Goal: Transaction & Acquisition: Purchase product/service

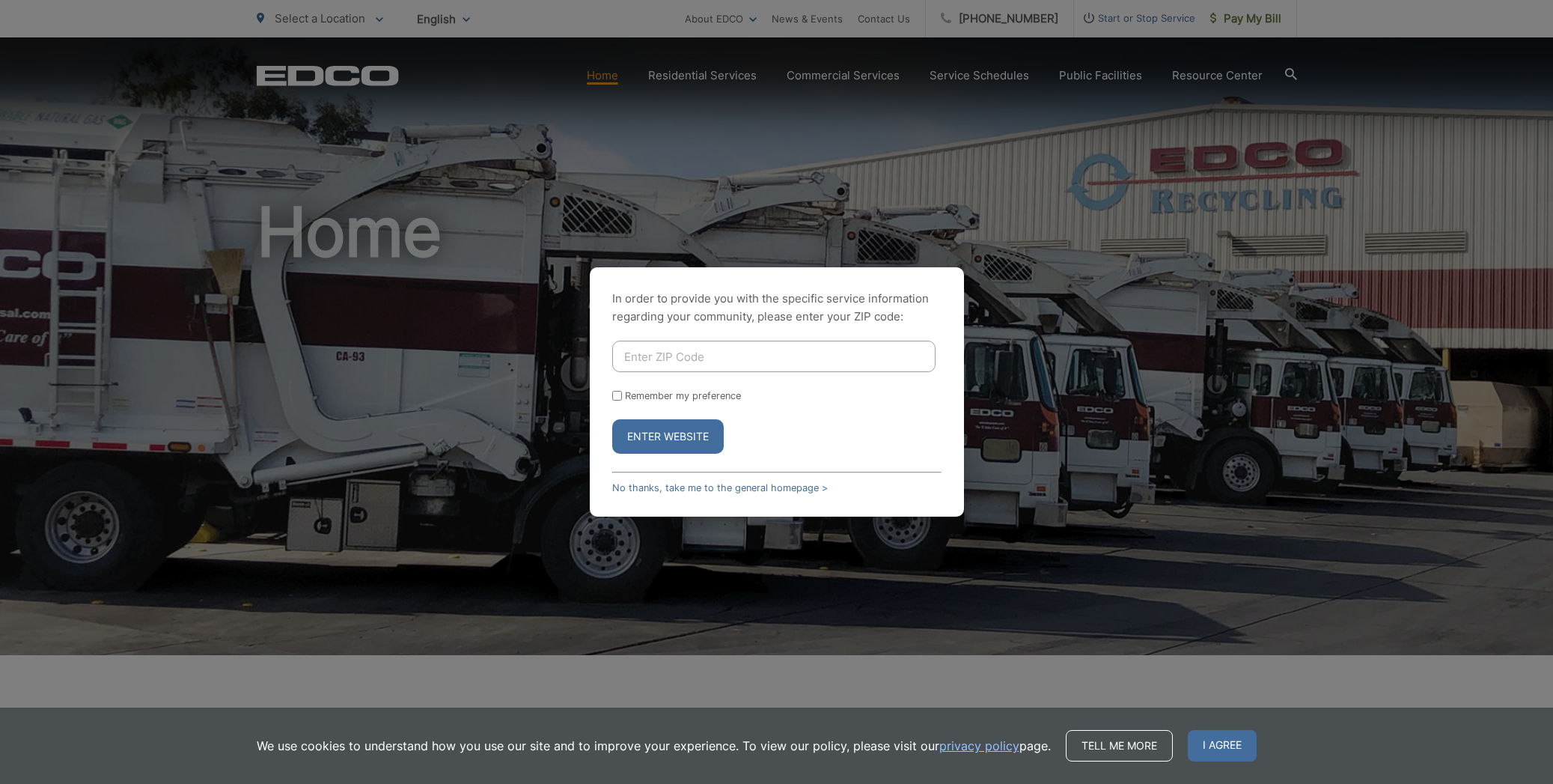
click at [703, 359] on input "Enter ZIP Code" at bounding box center [774, 356] width 323 height 32
type input "92028"
click at [688, 432] on button "Enter Website" at bounding box center [668, 436] width 111 height 35
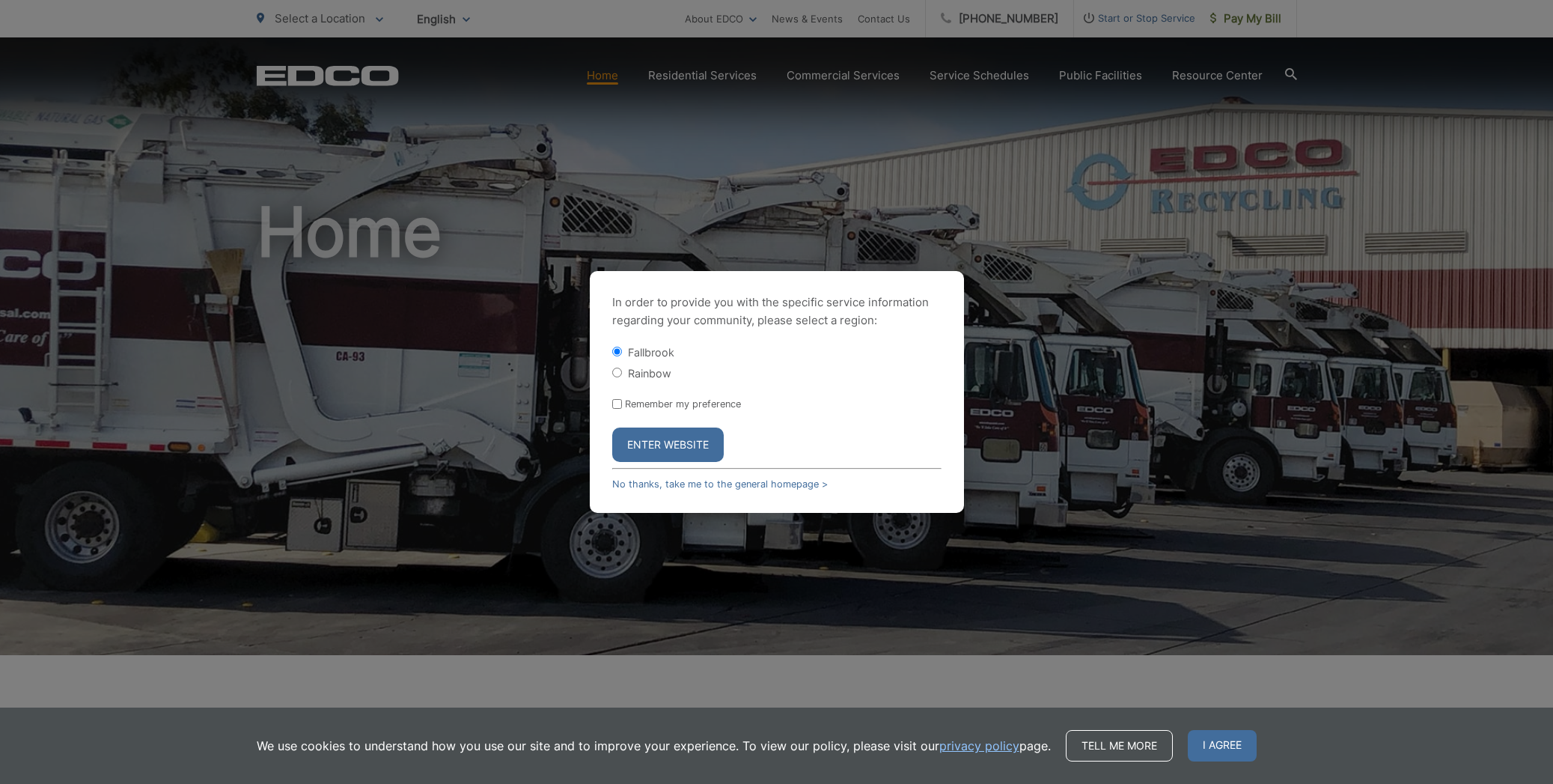
drag, startPoint x: 614, startPoint y: 401, endPoint x: 628, endPoint y: 415, distance: 19.8
click at [613, 401] on input "Remember my preference" at bounding box center [617, 404] width 9 height 9
checkbox input "true"
click at [647, 443] on button "Enter Website" at bounding box center [668, 445] width 111 height 35
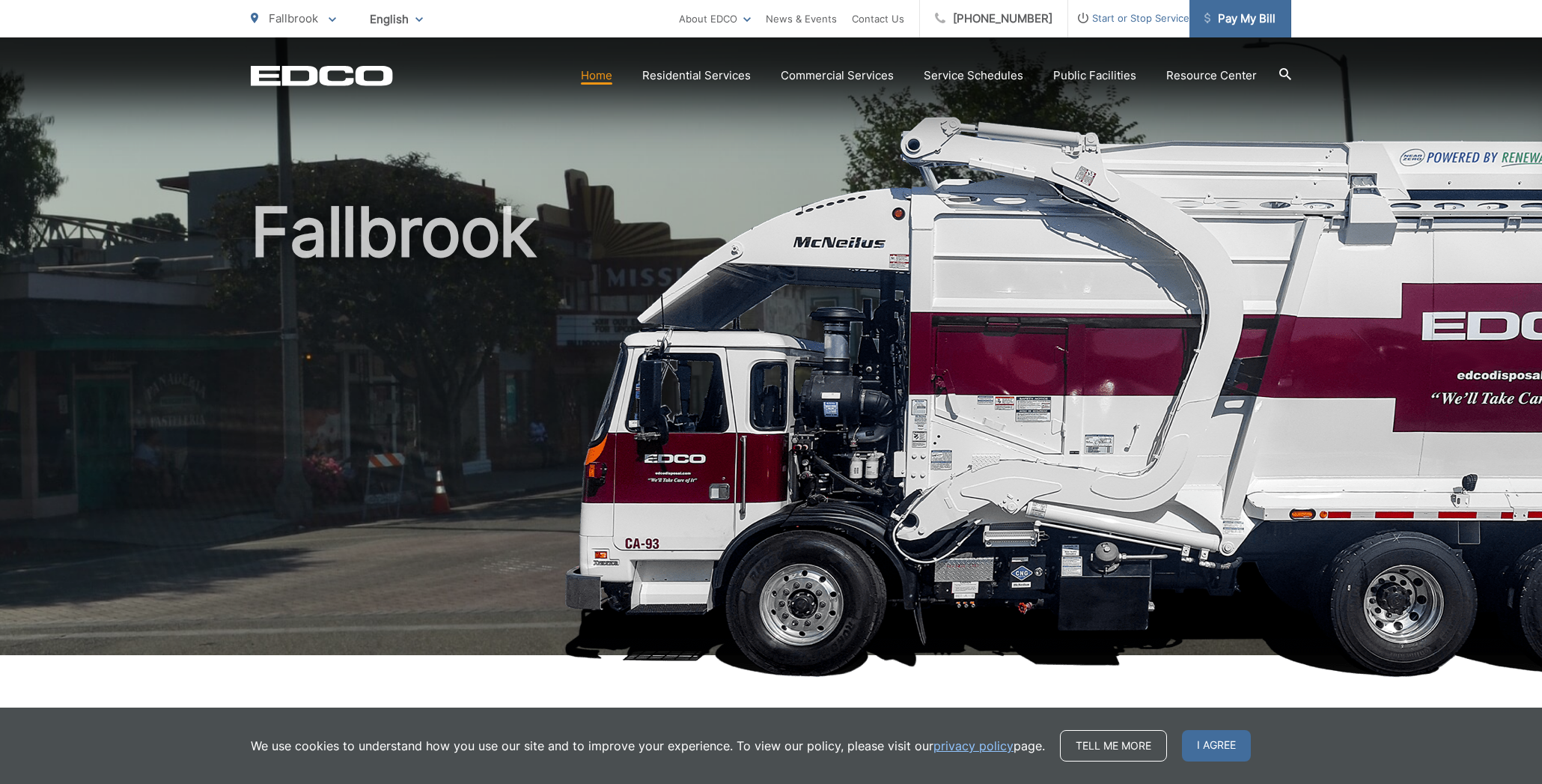
click at [1237, 24] on span "Pay My Bill" at bounding box center [1240, 18] width 71 height 18
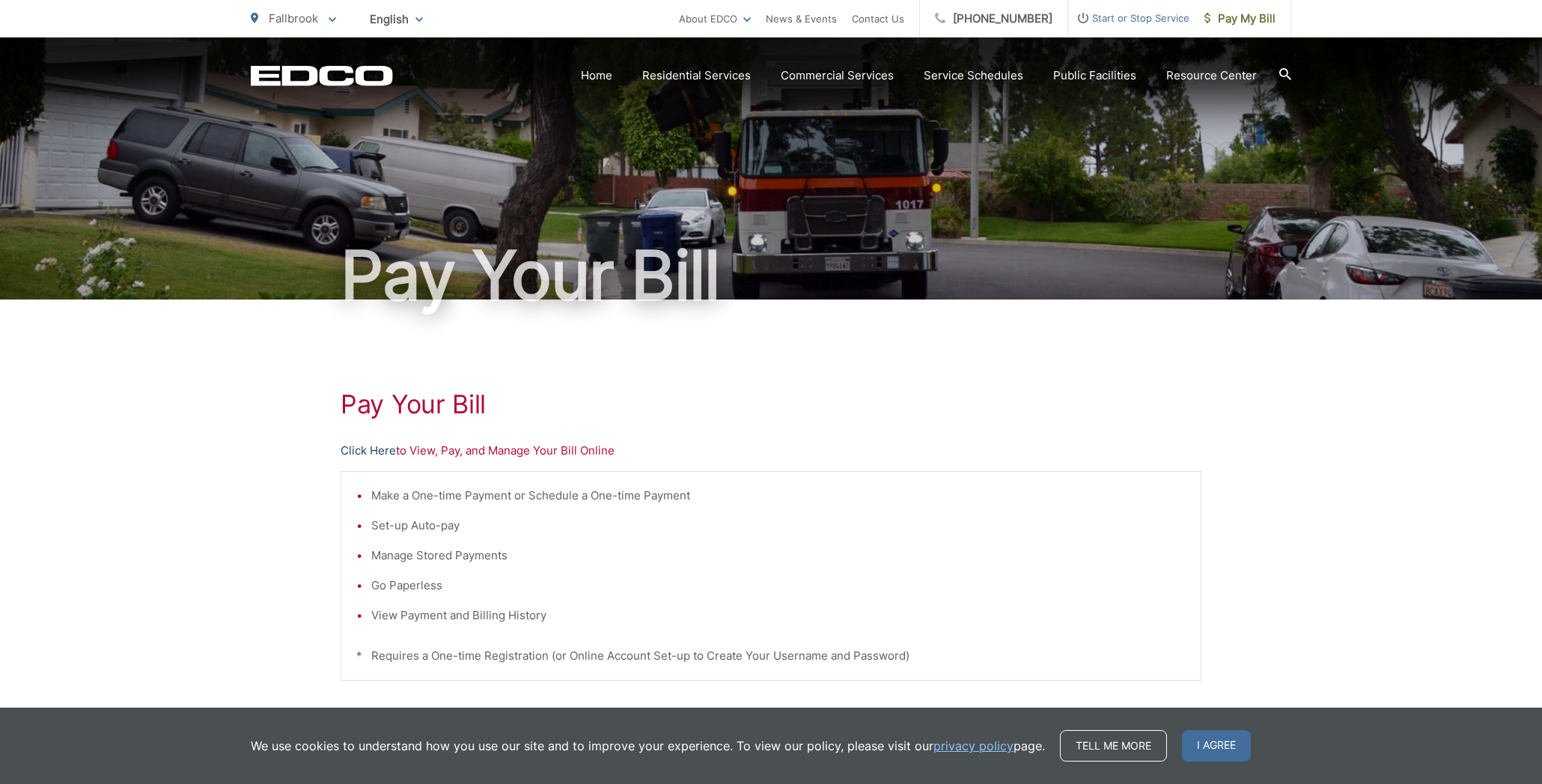
click at [383, 451] on link "Click Here" at bounding box center [368, 450] width 55 height 18
